Goal: Information Seeking & Learning: Learn about a topic

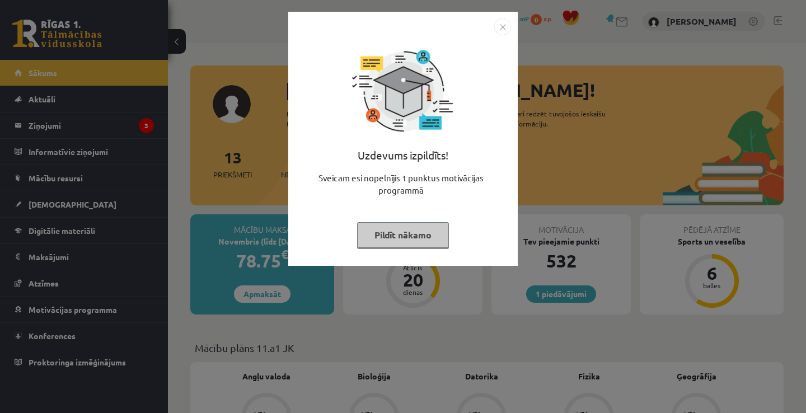
click at [384, 238] on button "Pildīt nākamo" at bounding box center [403, 235] width 92 height 26
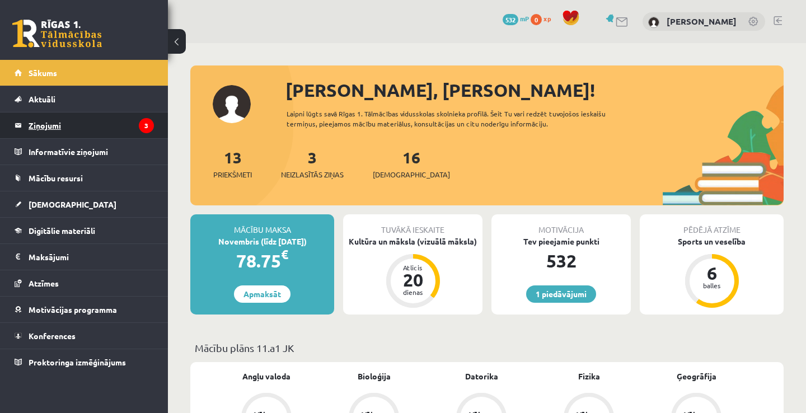
click at [97, 134] on legend "Ziņojumi 3" at bounding box center [91, 125] width 125 height 26
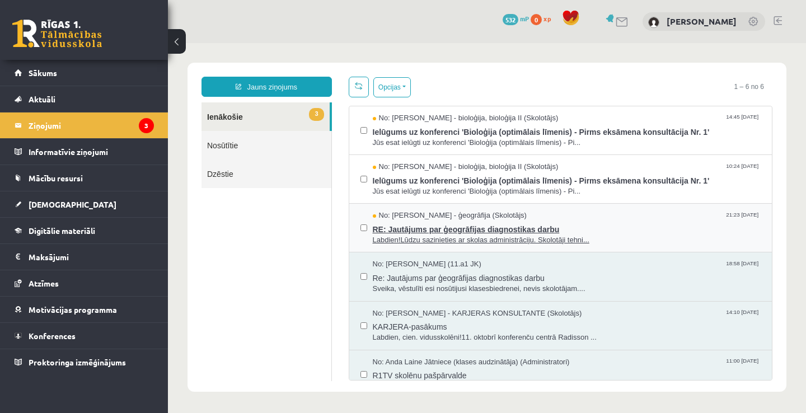
click at [482, 210] on span "No: Toms Krūmiņš - ģeogrāfija (Skolotājs)" at bounding box center [450, 215] width 154 height 11
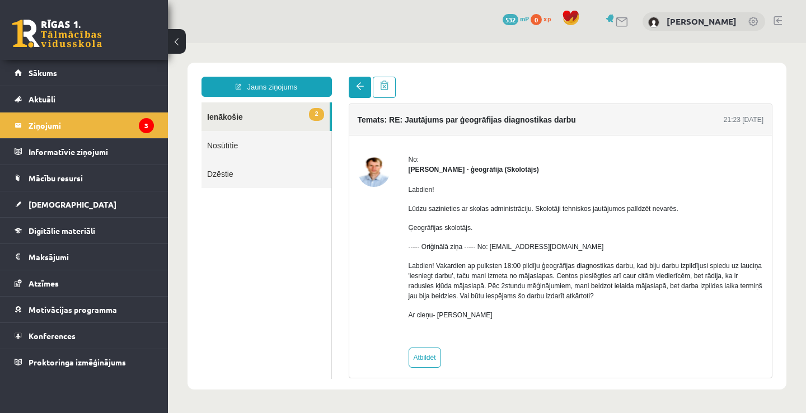
click at [353, 91] on link at bounding box center [360, 87] width 22 height 21
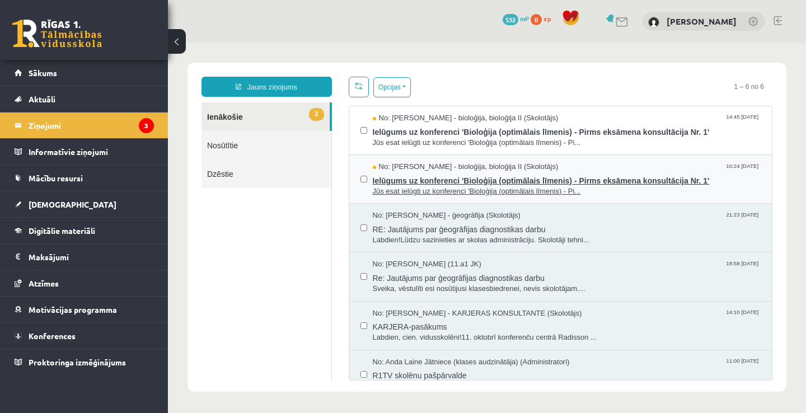
click at [428, 186] on span "Jūs esat ielūgti uz konferenci 'Bioloģija (optimālais līmenis) - Pi..." at bounding box center [567, 191] width 388 height 11
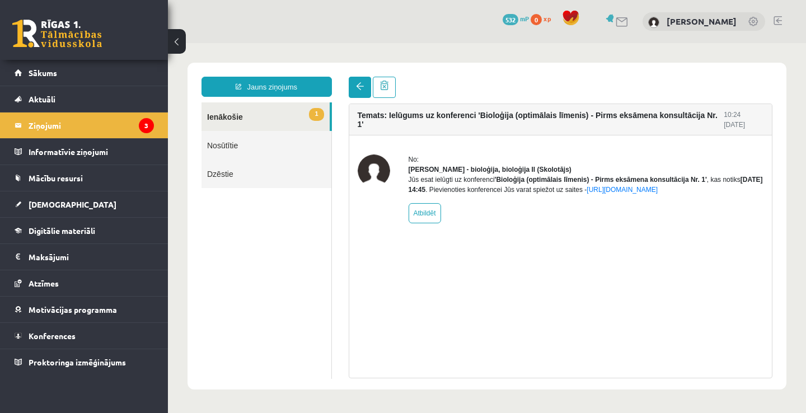
click at [356, 87] on span at bounding box center [360, 86] width 8 height 8
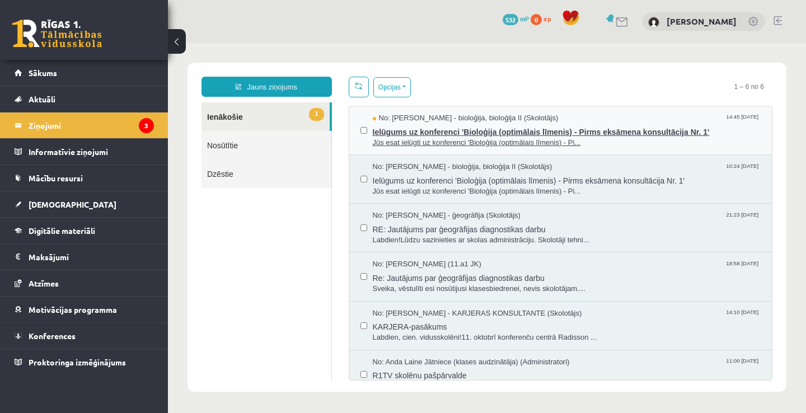
click at [411, 137] on span "Ielūgums uz konferenci 'Bioloģija (optimālais līmenis) - Pirms eksāmena konsult…" at bounding box center [567, 131] width 388 height 14
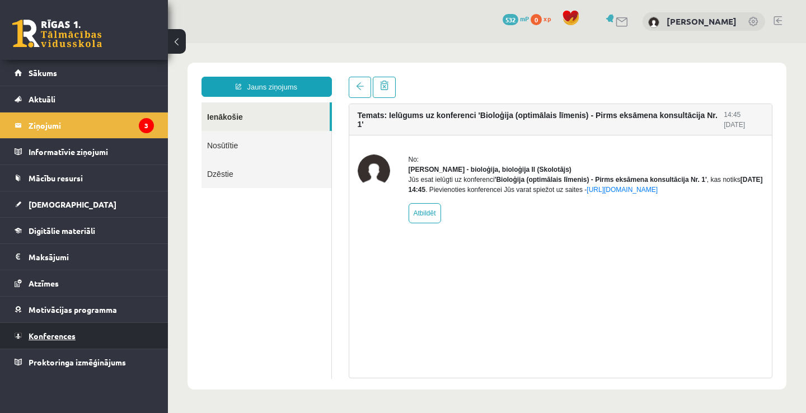
click at [81, 332] on link "Konferences" at bounding box center [84, 336] width 139 height 26
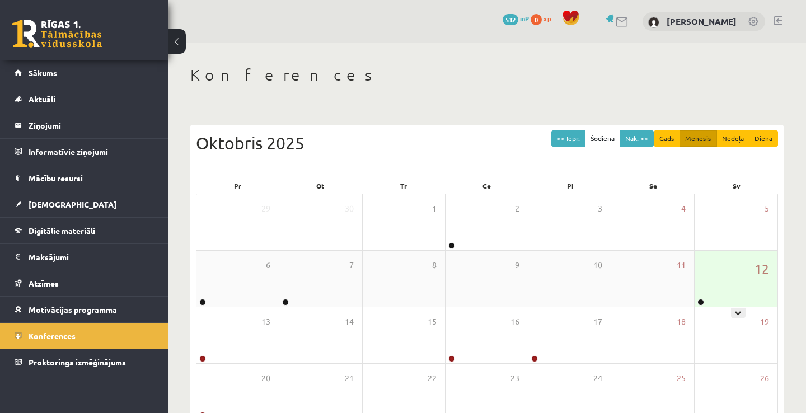
click at [706, 297] on div "12" at bounding box center [735, 279] width 83 height 56
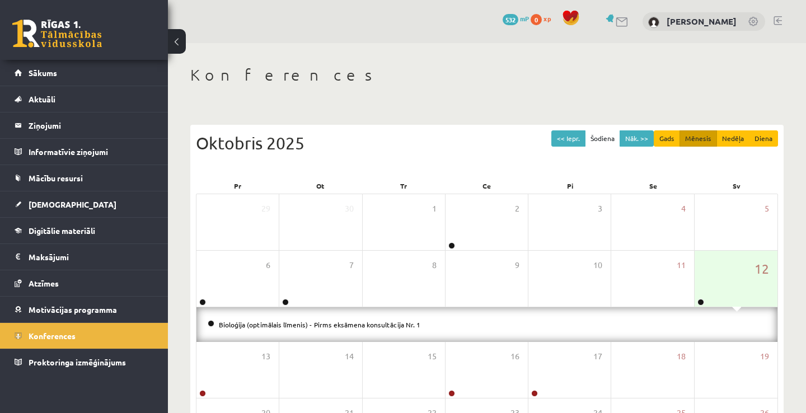
click at [414, 320] on li "Bioloģija (optimālais līmenis) - Pirms eksāmena konsultācija Nr. 1" at bounding box center [487, 324] width 558 height 12
click at [414, 315] on div "Bioloģija (optimālais līmenis) - Pirms eksāmena konsultācija Nr. 1" at bounding box center [486, 324] width 581 height 35
click at [82, 176] on span "Mācību resursi" at bounding box center [56, 178] width 54 height 10
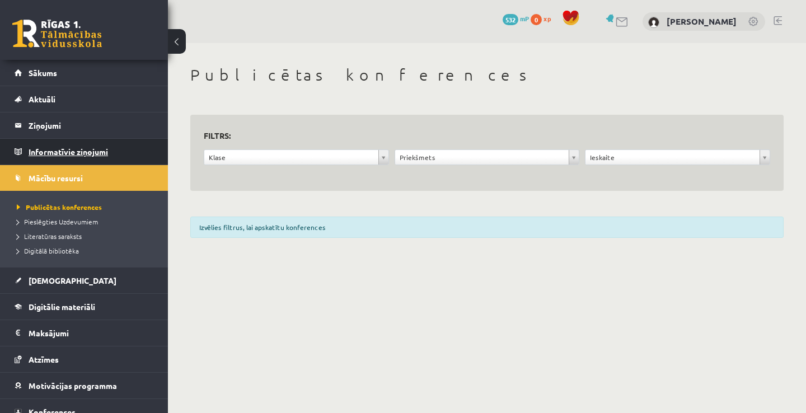
click at [88, 152] on legend "Informatīvie ziņojumi 0" at bounding box center [91, 152] width 125 height 26
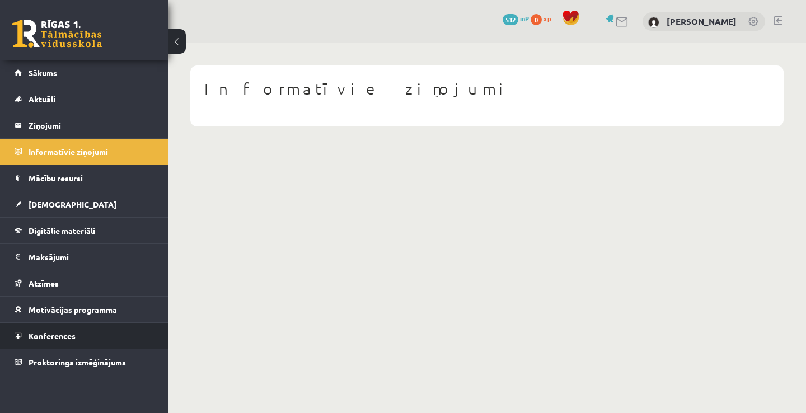
click at [64, 333] on span "Konferences" at bounding box center [52, 336] width 47 height 10
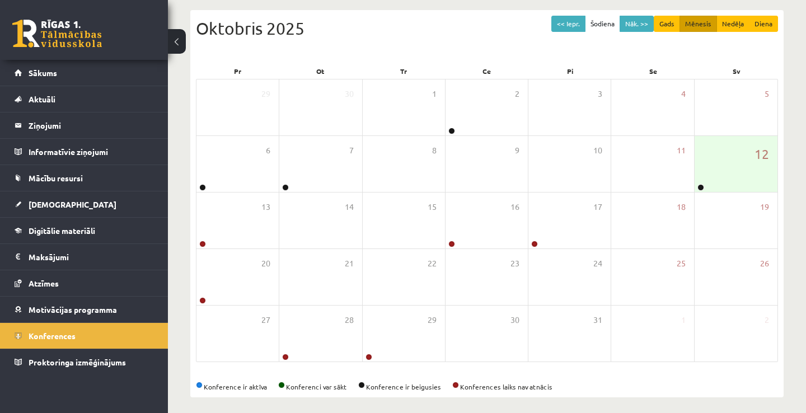
scroll to position [121, 0]
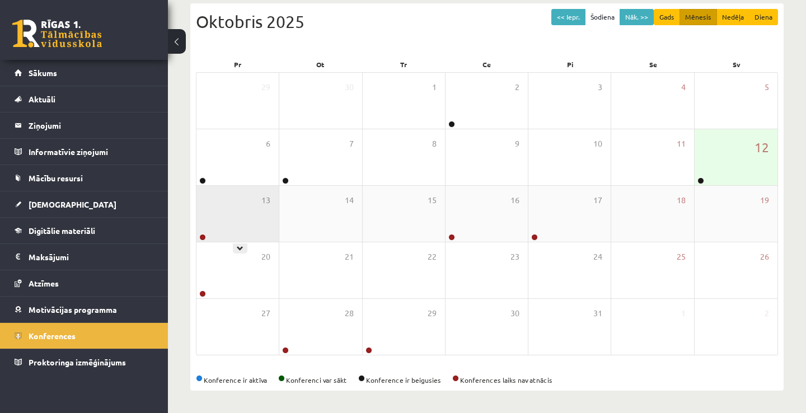
click at [253, 206] on div "13" at bounding box center [237, 214] width 82 height 56
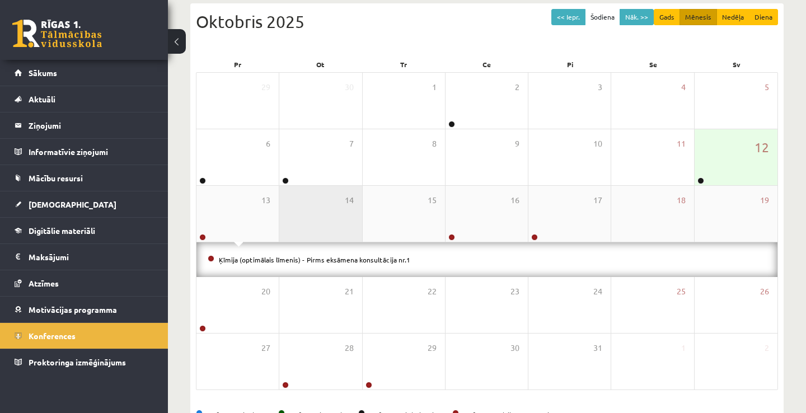
click at [332, 202] on div "14" at bounding box center [320, 214] width 82 height 56
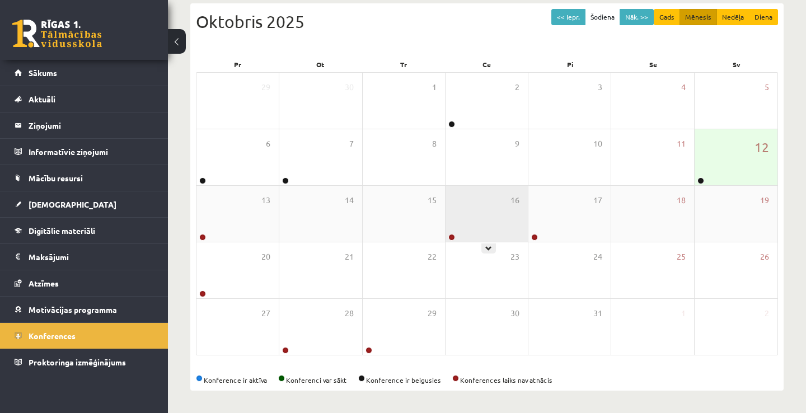
click at [468, 214] on div "16" at bounding box center [486, 214] width 82 height 56
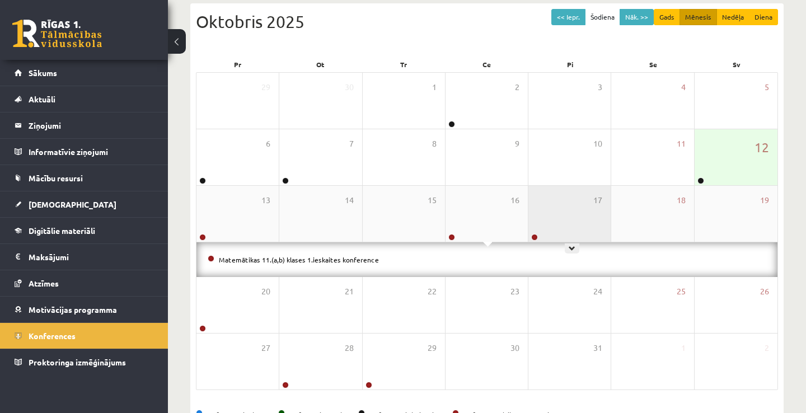
click at [568, 218] on div "17" at bounding box center [569, 214] width 82 height 56
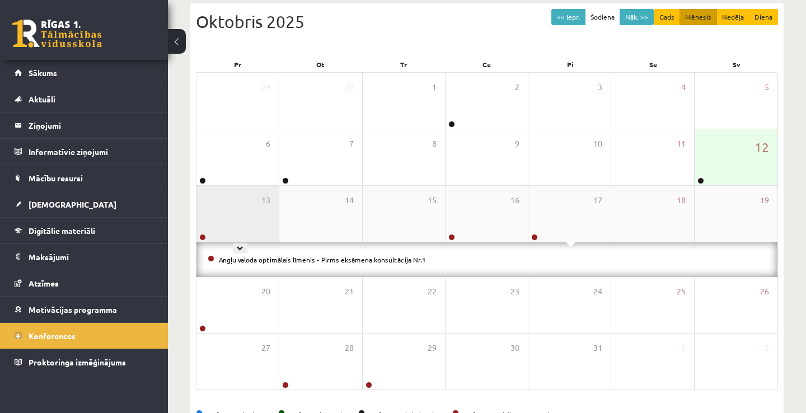
click at [233, 217] on div "13" at bounding box center [237, 214] width 82 height 56
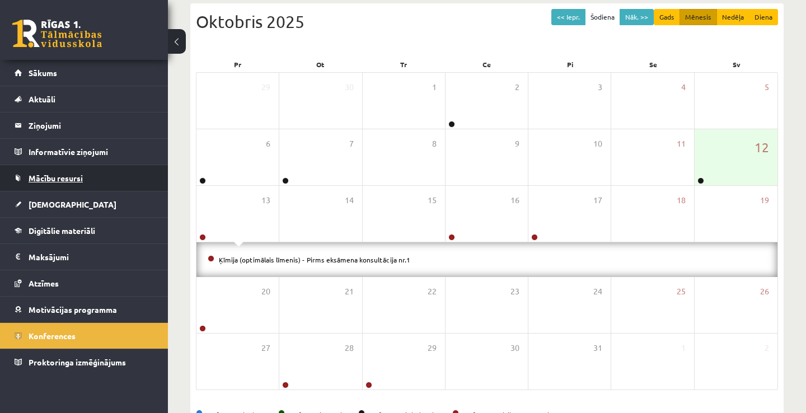
click at [70, 180] on span "Mācību resursi" at bounding box center [56, 178] width 54 height 10
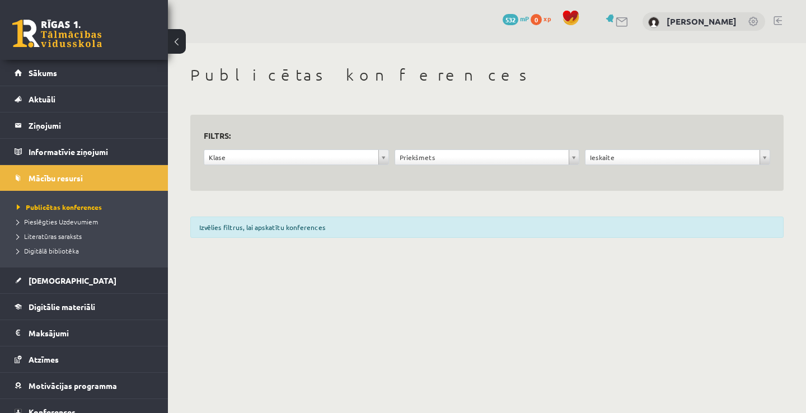
click at [276, 228] on div "Izvēlies filtrus, lai apskatītu konferences" at bounding box center [486, 227] width 593 height 21
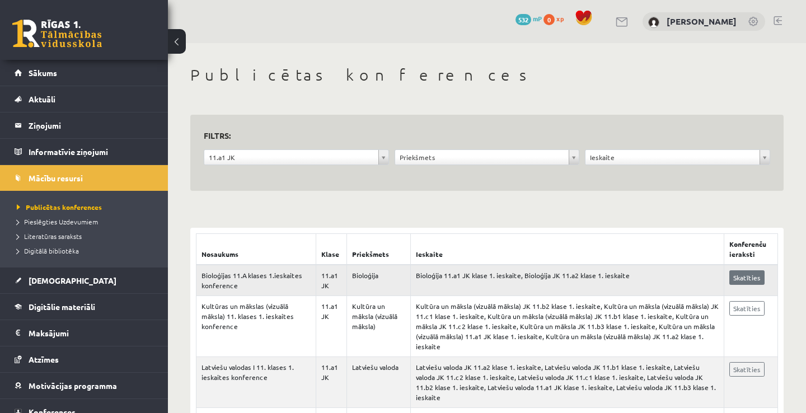
click at [754, 275] on link "Skatīties" at bounding box center [746, 277] width 35 height 15
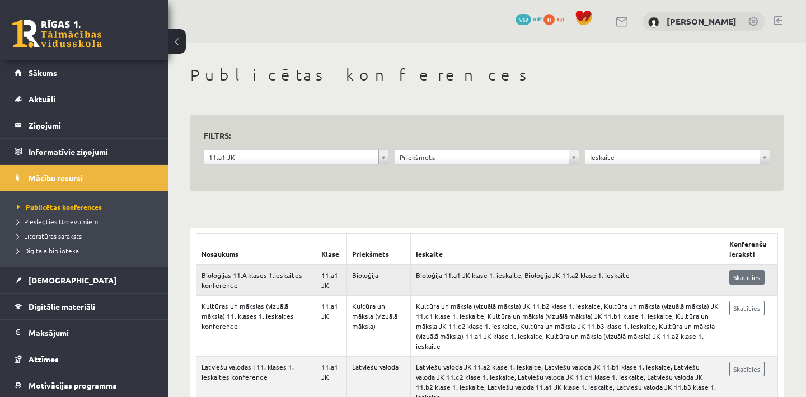
click at [751, 281] on link "Skatīties" at bounding box center [746, 277] width 35 height 15
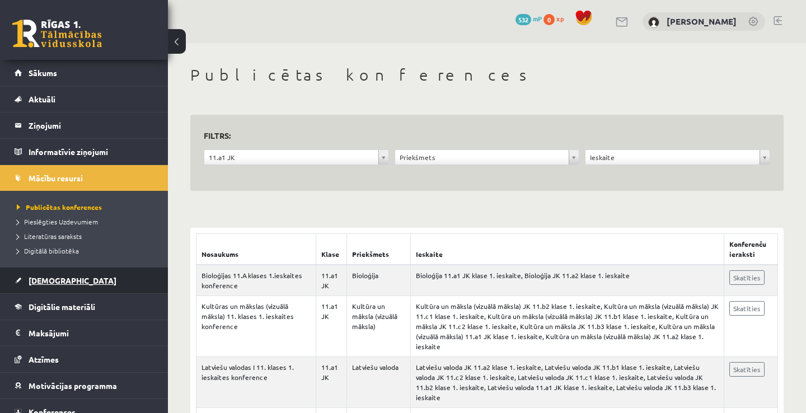
click at [46, 287] on link "[DEMOGRAPHIC_DATA]" at bounding box center [84, 280] width 139 height 26
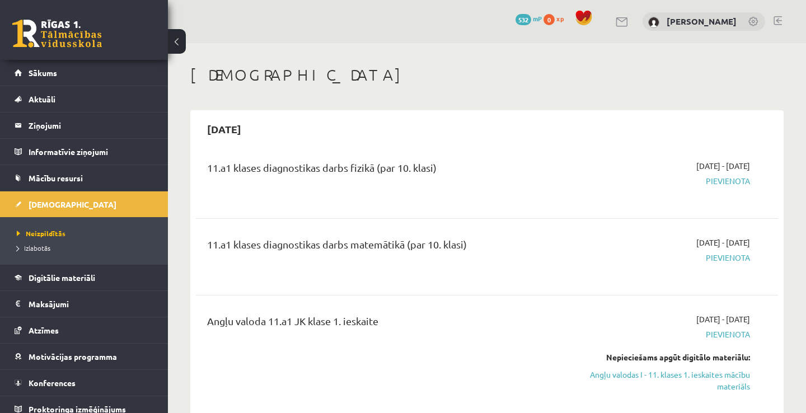
click at [736, 180] on span "Pievienota" at bounding box center [665, 181] width 170 height 12
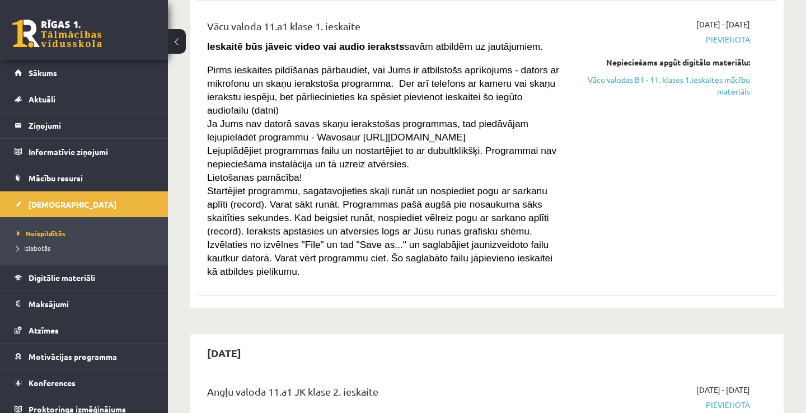
scroll to position [3536, 0]
